Goal: Task Accomplishment & Management: Manage account settings

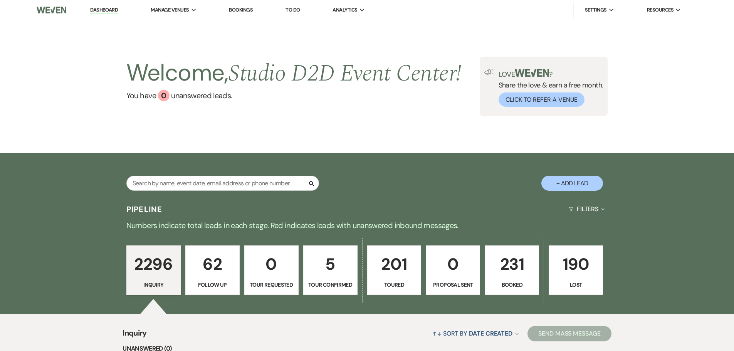
click at [241, 8] on link "Bookings" at bounding box center [241, 10] width 24 height 7
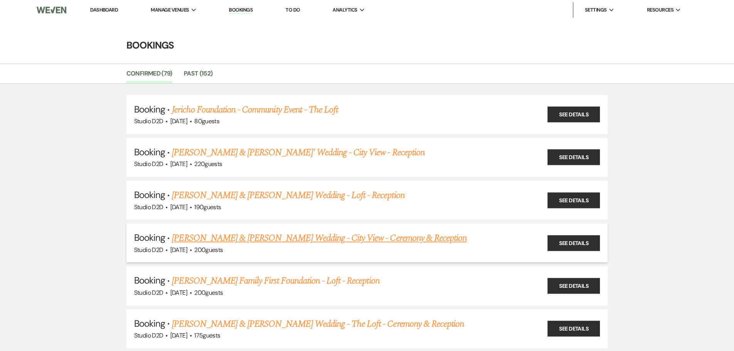
click at [244, 233] on link "[PERSON_NAME] & [PERSON_NAME] Wedding - City View - Ceremony & Reception" at bounding box center [319, 238] width 295 height 14
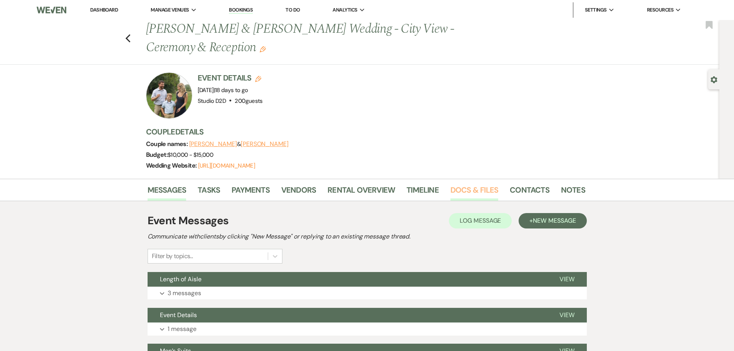
click at [459, 186] on link "Docs & Files" at bounding box center [475, 192] width 48 height 17
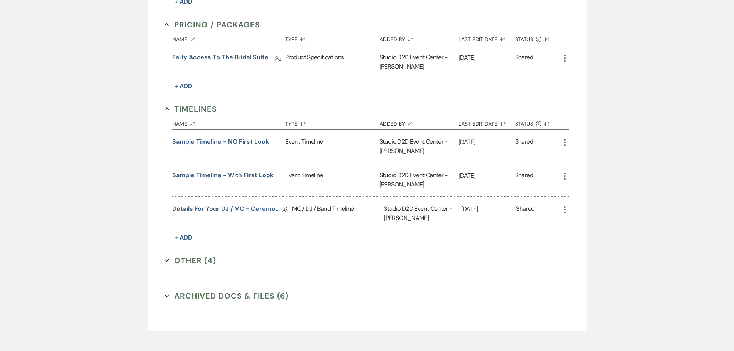
scroll to position [750, 0]
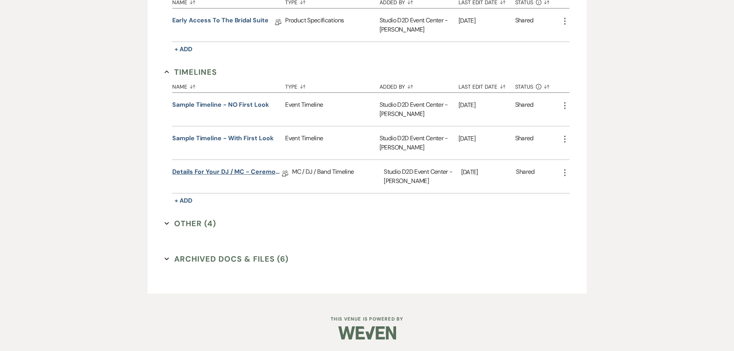
click at [251, 175] on link "Details for your DJ / MC - Ceremony & Reception" at bounding box center [227, 173] width 110 height 12
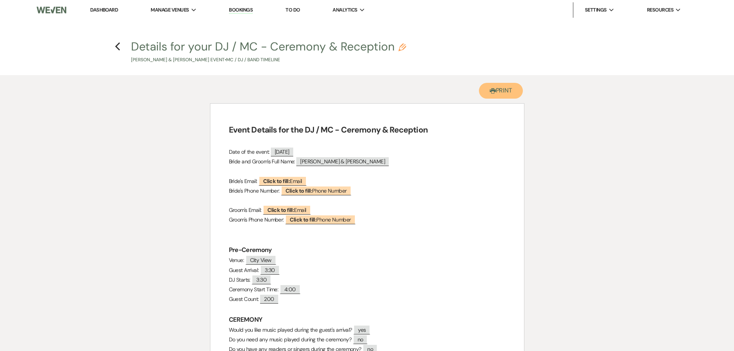
click at [503, 92] on button "Printer Print" at bounding box center [501, 91] width 44 height 16
click at [239, 9] on link "Bookings" at bounding box center [241, 10] width 24 height 7
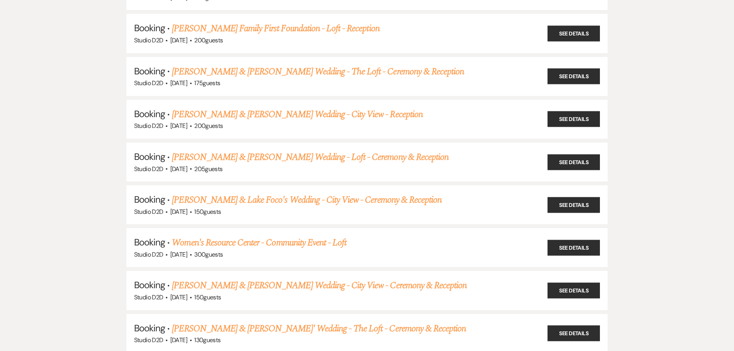
scroll to position [270, 0]
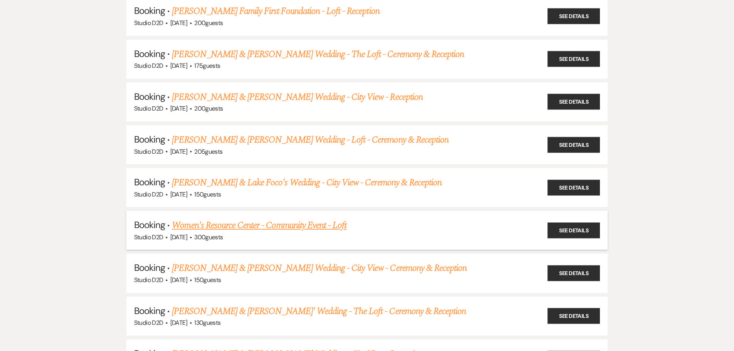
click at [258, 221] on link "Women's Resource Center - Community Event - Loft" at bounding box center [259, 226] width 175 height 14
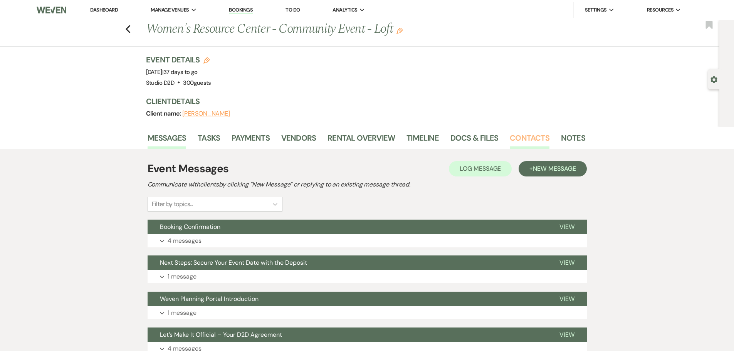
click at [517, 140] on link "Contacts" at bounding box center [530, 140] width 40 height 17
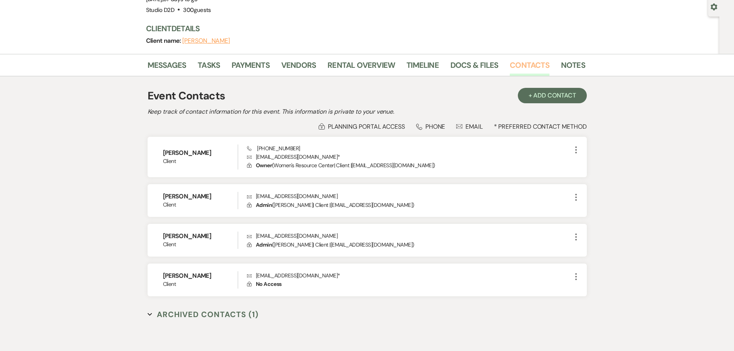
scroll to position [116, 0]
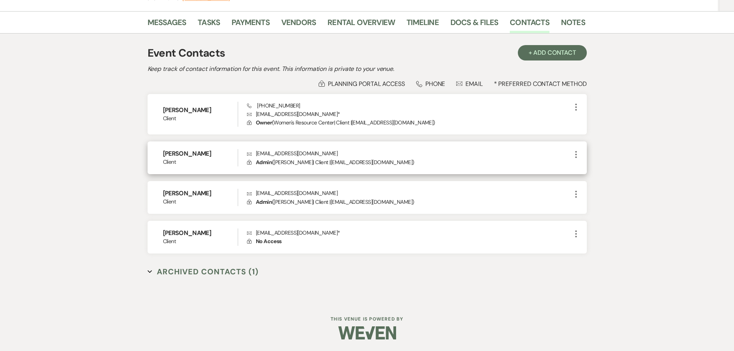
click at [576, 155] on use "button" at bounding box center [576, 154] width 2 height 7
click at [532, 159] on p "Lock Admin ( [PERSON_NAME] | Client | [EMAIL_ADDRESS][DOMAIN_NAME] )" at bounding box center [409, 162] width 324 height 8
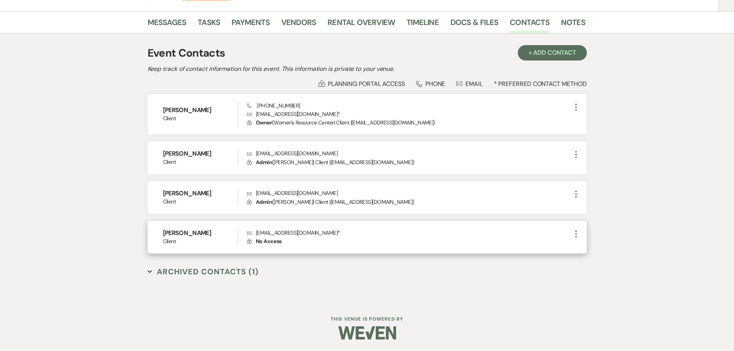
click at [576, 233] on icon "More" at bounding box center [576, 233] width 9 height 9
click at [594, 261] on button "Archive Archive" at bounding box center [595, 262] width 46 height 13
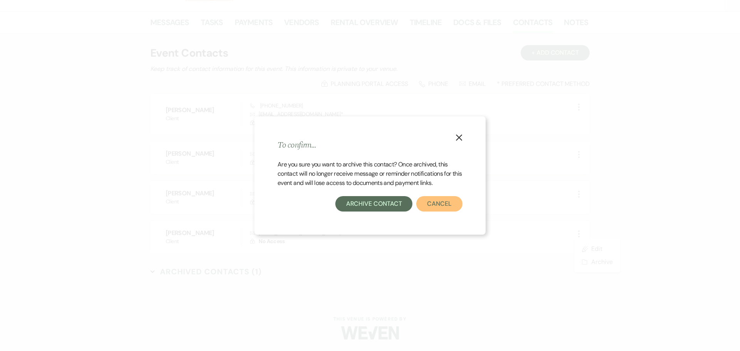
click at [435, 209] on button "Cancel" at bounding box center [439, 203] width 46 height 15
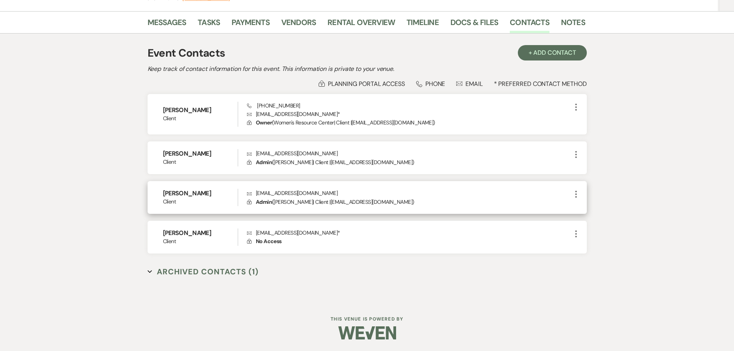
click at [576, 195] on use "button" at bounding box center [576, 194] width 2 height 7
click at [589, 212] on button "Pencil Edit" at bounding box center [595, 209] width 46 height 13
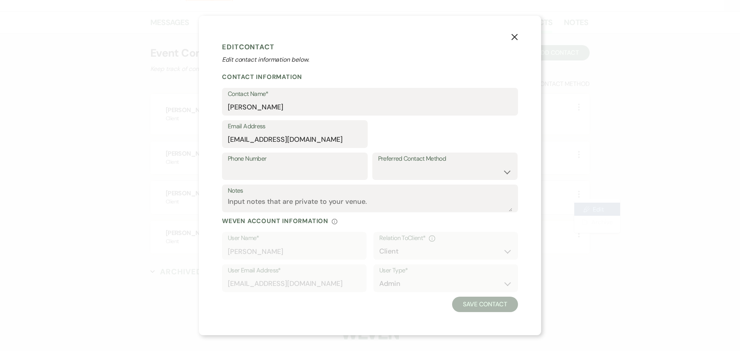
select select "1"
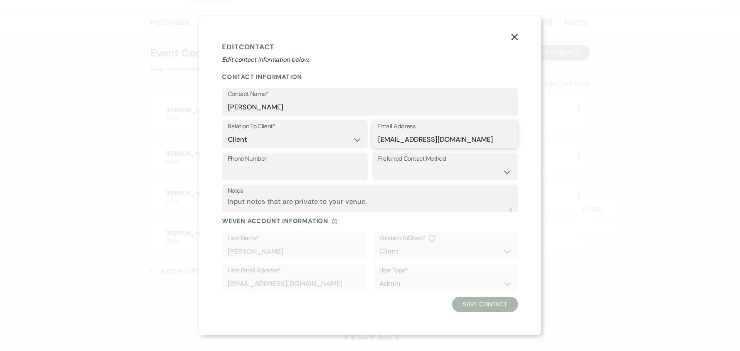
drag, startPoint x: 461, startPoint y: 138, endPoint x: 375, endPoint y: 141, distance: 85.2
click at [375, 141] on div "Email Address [EMAIL_ADDRESS][DOMAIN_NAME]" at bounding box center [445, 134] width 146 height 28
click at [480, 305] on button "Save Contact" at bounding box center [485, 304] width 66 height 15
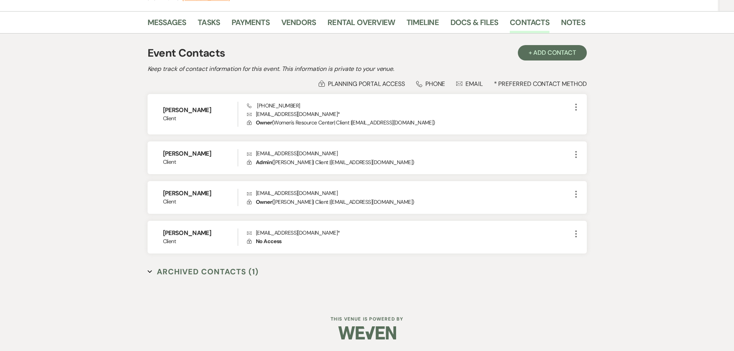
scroll to position [115, 0]
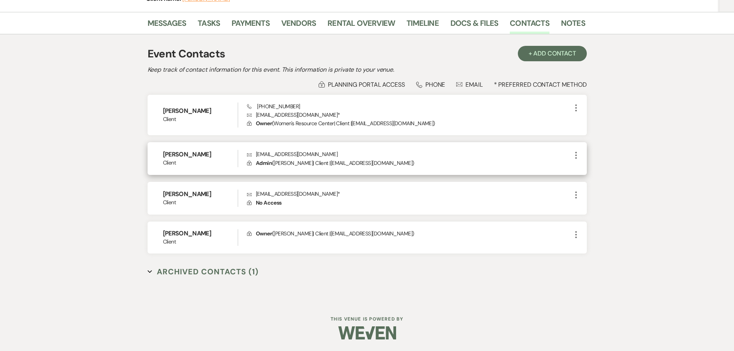
click at [577, 155] on icon "More" at bounding box center [576, 155] width 9 height 9
click at [587, 175] on button "Pencil Edit" at bounding box center [595, 170] width 46 height 13
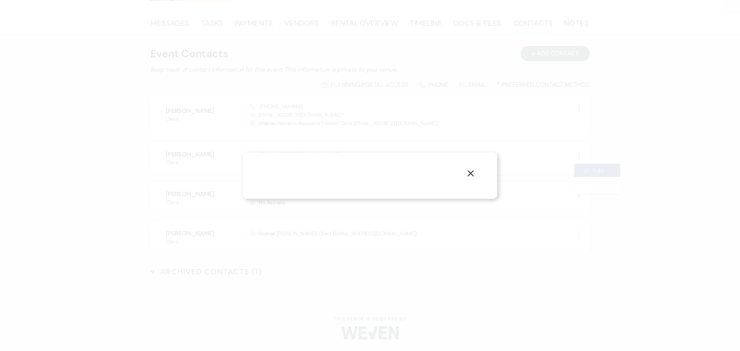
select select "1"
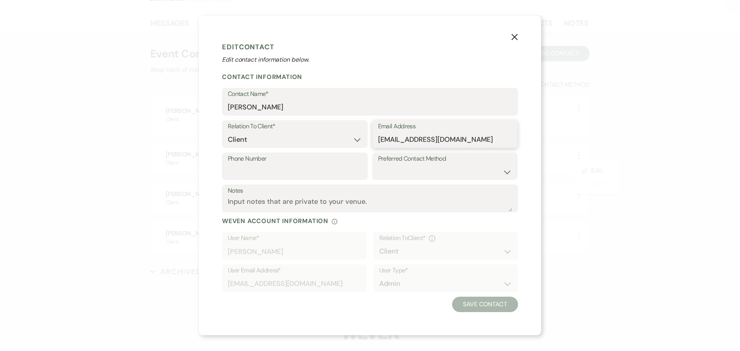
drag, startPoint x: 447, startPoint y: 142, endPoint x: 375, endPoint y: 143, distance: 71.3
click at [375, 143] on div "Email Address [EMAIL_ADDRESS][DOMAIN_NAME]" at bounding box center [445, 134] width 146 height 28
click at [492, 305] on button "Save Contact" at bounding box center [485, 304] width 66 height 15
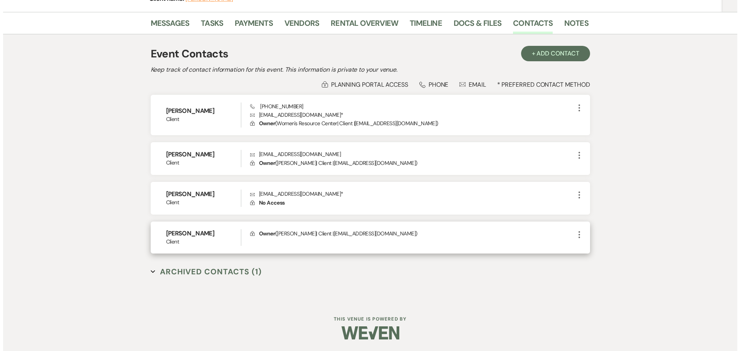
scroll to position [114, 0]
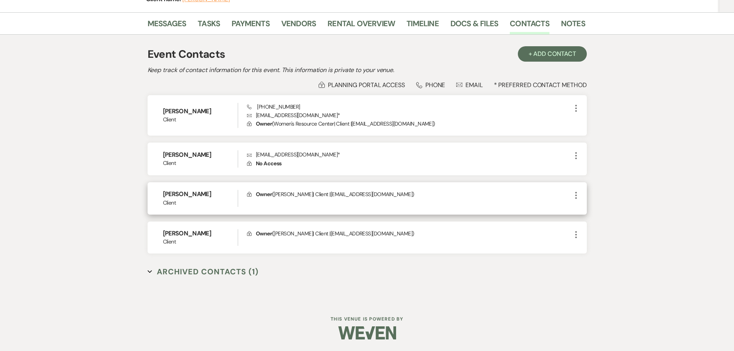
click at [577, 195] on use "button" at bounding box center [576, 195] width 2 height 7
click at [588, 210] on button "Pencil Edit" at bounding box center [595, 210] width 46 height 13
select select "1"
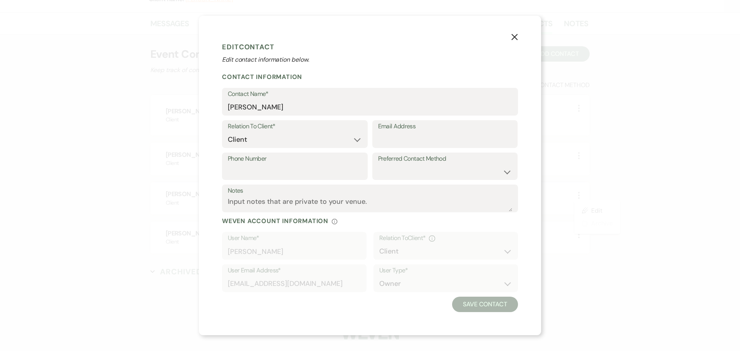
click at [512, 38] on icon "X" at bounding box center [514, 37] width 7 height 7
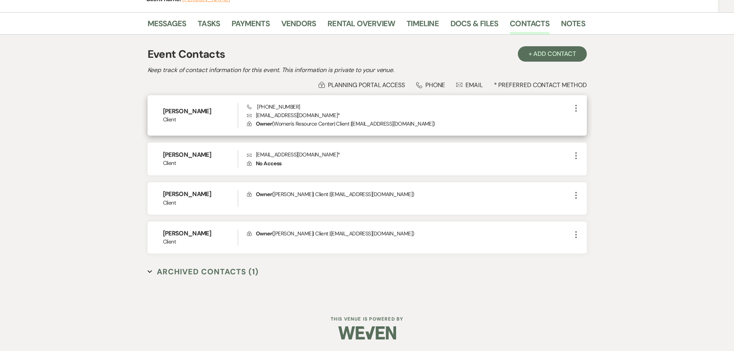
click at [577, 109] on icon "More" at bounding box center [576, 108] width 9 height 9
click at [583, 120] on icon "Pencil" at bounding box center [584, 123] width 6 height 6
select select "1"
select select "email"
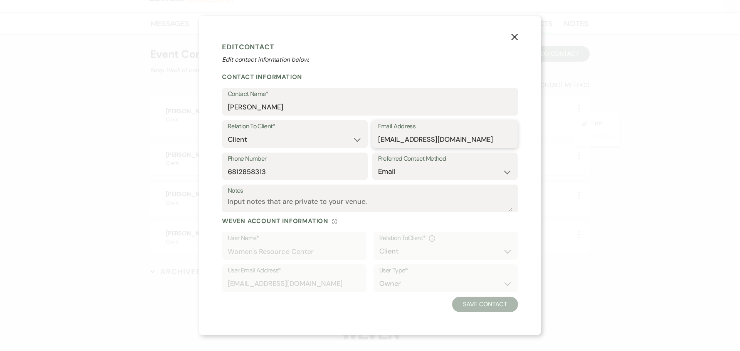
drag, startPoint x: 459, startPoint y: 140, endPoint x: 370, endPoint y: 144, distance: 88.4
click at [372, 144] on div "Relation To Client* Client Event Planner Parent of Client Family Member Friend …" at bounding box center [370, 136] width 296 height 32
click at [483, 301] on button "Save Contact" at bounding box center [485, 304] width 66 height 15
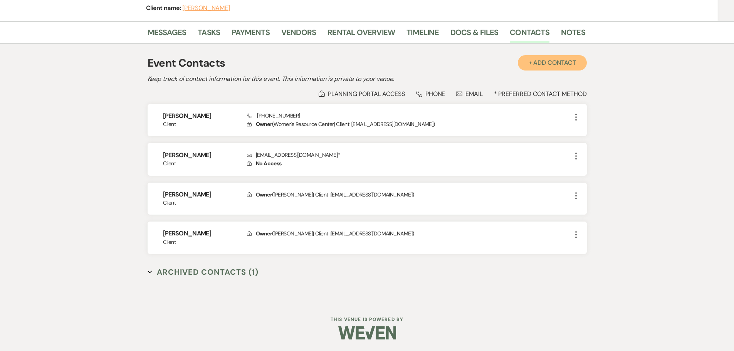
click at [555, 66] on button "+ Add Contact" at bounding box center [552, 62] width 69 height 15
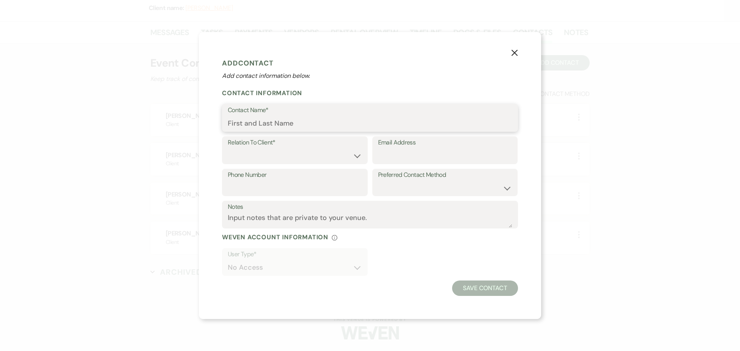
click at [308, 126] on input "Contact Name*" at bounding box center [370, 123] width 284 height 15
paste input "[PERSON_NAME]"
type input "[PERSON_NAME]"
click at [307, 156] on select "Client Event Planner Parent of Client Family Member Friend Other" at bounding box center [295, 155] width 134 height 15
select select "1"
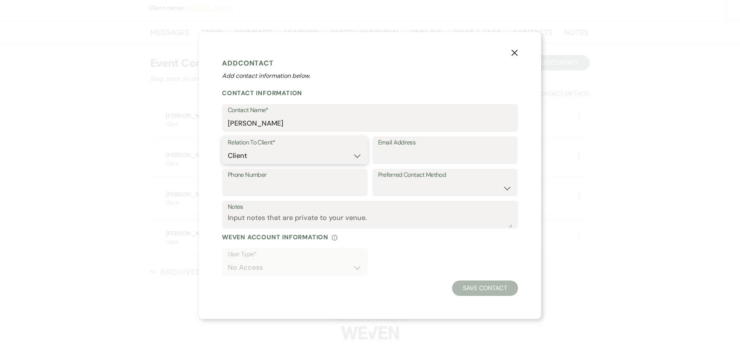
click at [228, 148] on select "Client Event Planner Parent of Client Family Member Friend Other" at bounding box center [295, 155] width 134 height 15
click at [383, 155] on input "Email Address" at bounding box center [445, 155] width 134 height 15
paste input "[EMAIL_ADDRESS][DOMAIN_NAME]"
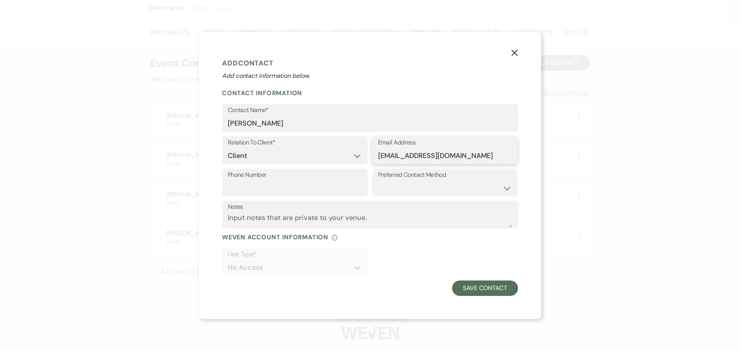
type input "[EMAIL_ADDRESS][DOMAIN_NAME]"
click at [399, 184] on select "Email Phone Text" at bounding box center [445, 187] width 134 height 15
select select "email"
click at [378, 180] on select "Email Phone Text" at bounding box center [445, 187] width 134 height 15
click at [235, 186] on input "Phone Number" at bounding box center [295, 187] width 134 height 15
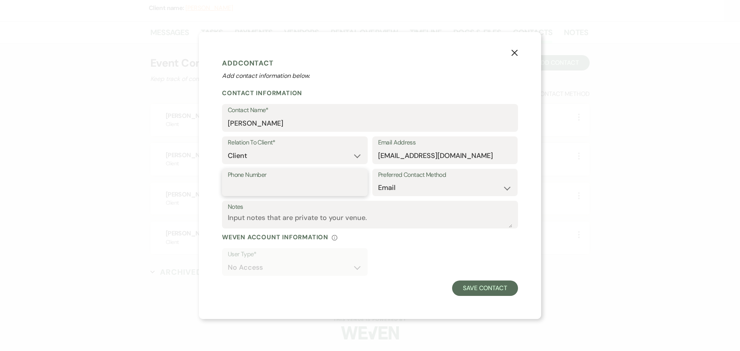
paste input "616.828-3332"
type input "616.828-3332"
click at [463, 286] on button "Save Contact" at bounding box center [485, 288] width 66 height 15
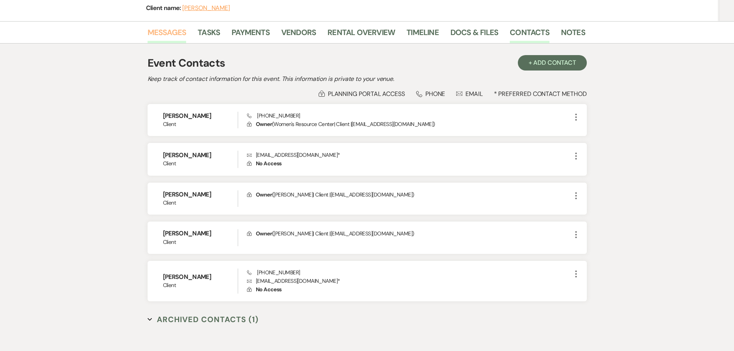
click at [169, 34] on link "Messages" at bounding box center [167, 34] width 39 height 17
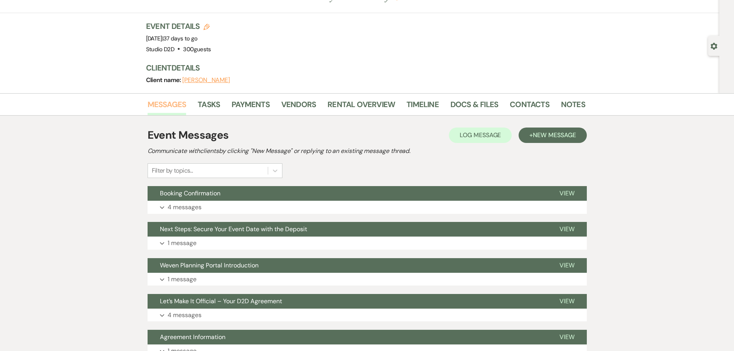
scroll to position [29, 0]
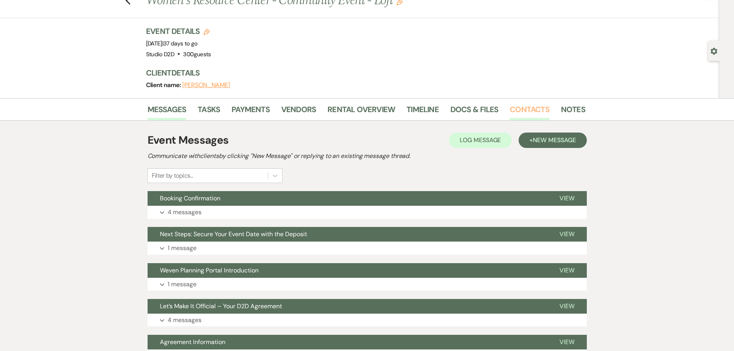
click at [510, 106] on link "Contacts" at bounding box center [530, 111] width 40 height 17
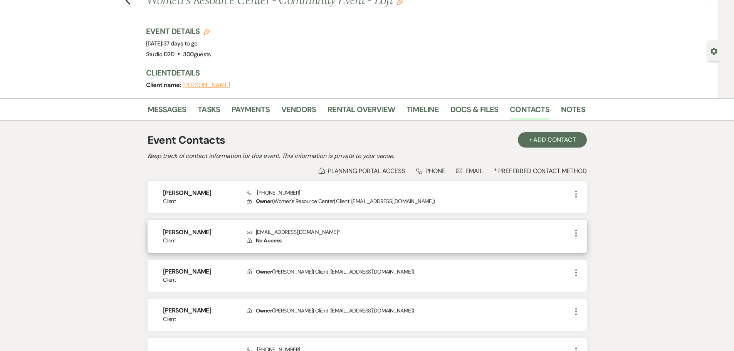
click at [576, 235] on icon "More" at bounding box center [576, 233] width 9 height 9
click at [584, 246] on use "button" at bounding box center [584, 248] width 6 height 6
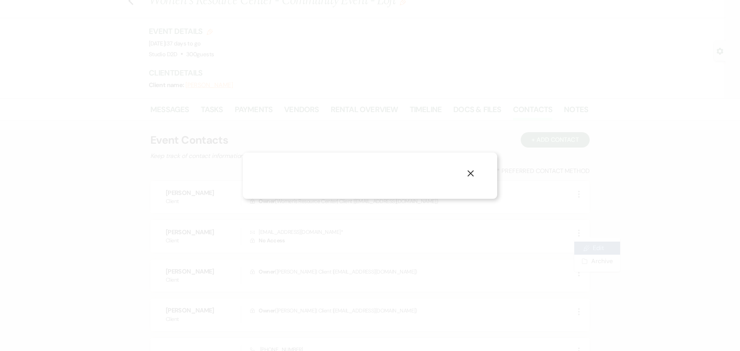
select select "1"
select select "email"
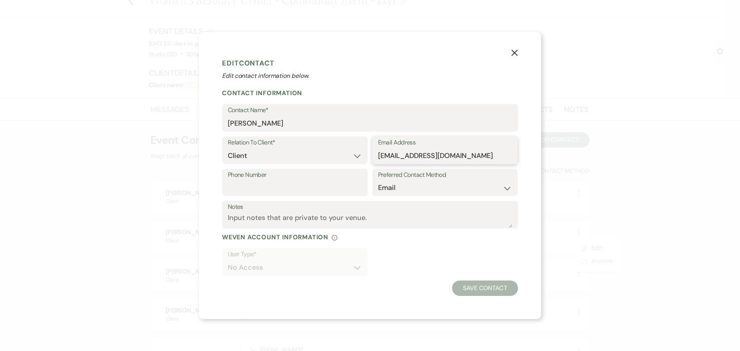
drag, startPoint x: 456, startPoint y: 156, endPoint x: 377, endPoint y: 161, distance: 80.0
click at [377, 161] on div "Email Address [EMAIL_ADDRESS][DOMAIN_NAME]" at bounding box center [445, 150] width 146 height 28
click at [415, 192] on select "Email Phone Text" at bounding box center [445, 187] width 134 height 15
click at [378, 180] on select "Email Phone Text" at bounding box center [445, 187] width 134 height 15
click at [414, 190] on select "Email Phone Text" at bounding box center [445, 187] width 134 height 15
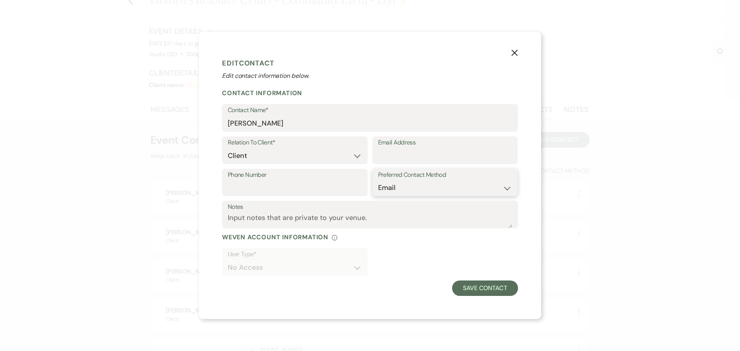
select select
click at [378, 180] on select "Email Phone Text" at bounding box center [445, 187] width 134 height 15
click at [480, 284] on button "Save Contact" at bounding box center [485, 288] width 66 height 15
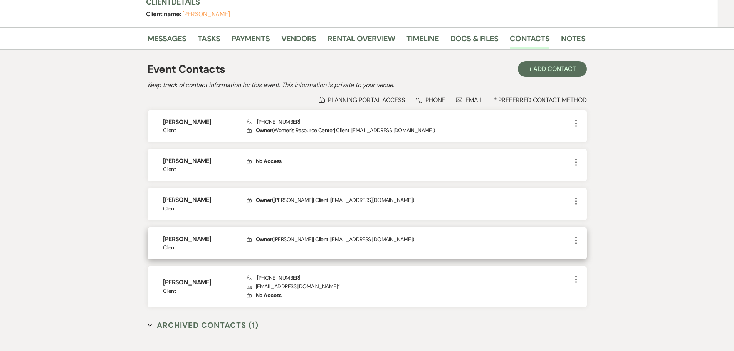
scroll to position [106, 0]
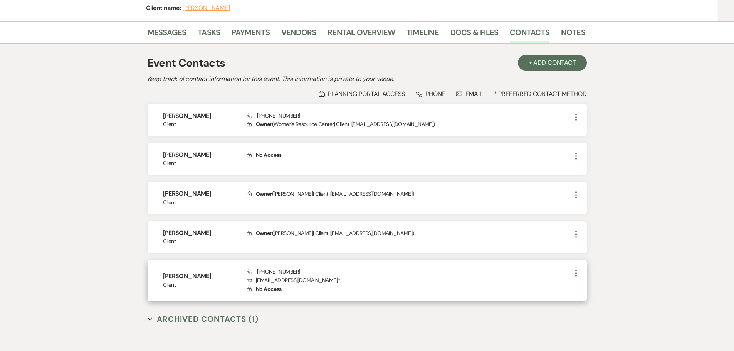
click at [575, 273] on icon "More" at bounding box center [576, 273] width 9 height 9
click at [585, 286] on use "button" at bounding box center [584, 289] width 6 height 6
select select "1"
select select "email"
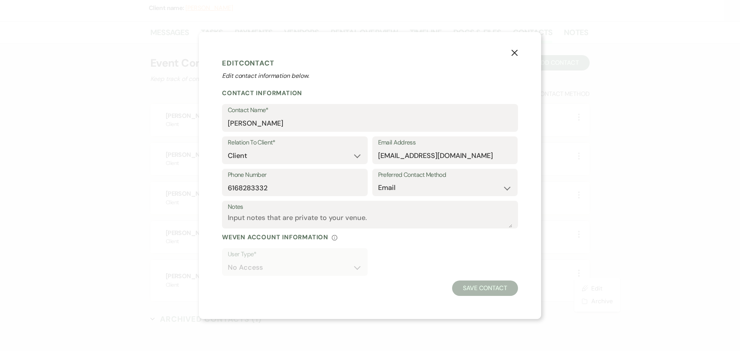
click at [514, 52] on icon "X" at bounding box center [514, 52] width 7 height 7
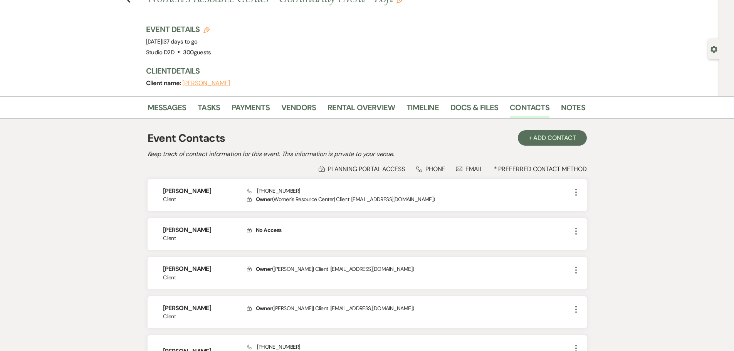
scroll to position [0, 0]
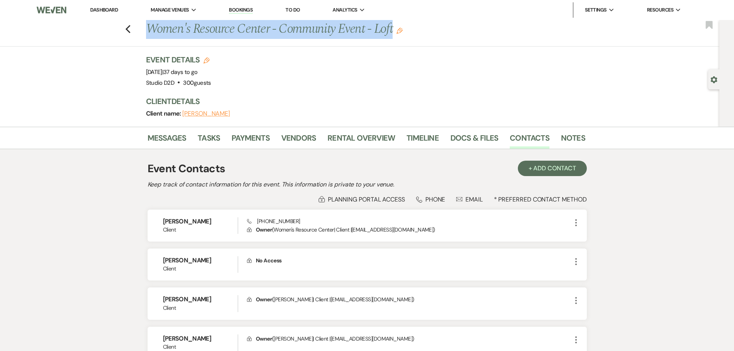
drag, startPoint x: 395, startPoint y: 30, endPoint x: 151, endPoint y: 33, distance: 244.0
click at [151, 33] on h1 "Women's Resource Center - Community Event - Loft Edit" at bounding box center [318, 29] width 345 height 18
copy h1 "Women's Resource Center - Community Event - Loft"
